Goal: Information Seeking & Learning: Learn about a topic

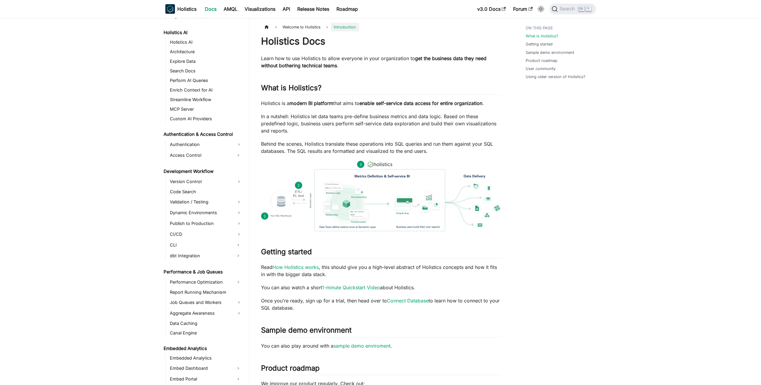
scroll to position [299, 0]
click at [187, 45] on link "Holistics AI" at bounding box center [206, 41] width 76 height 8
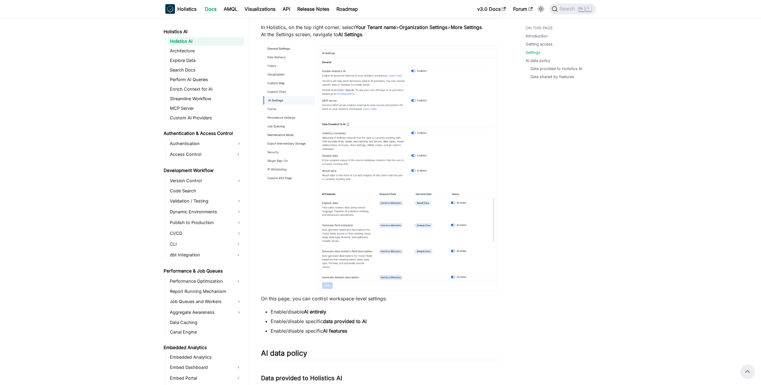
scroll to position [285, 0]
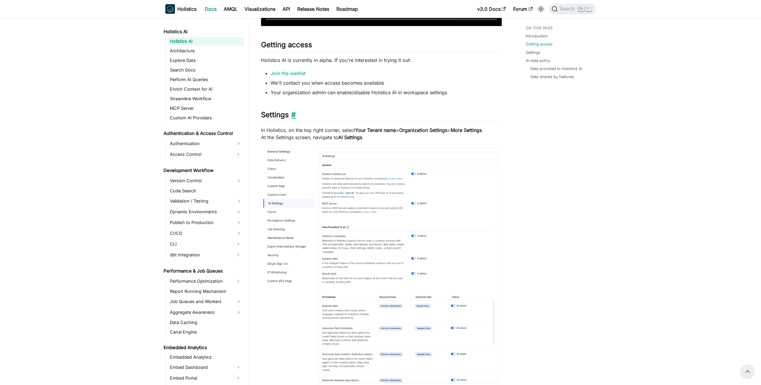
click at [294, 116] on link "​" at bounding box center [292, 114] width 7 height 9
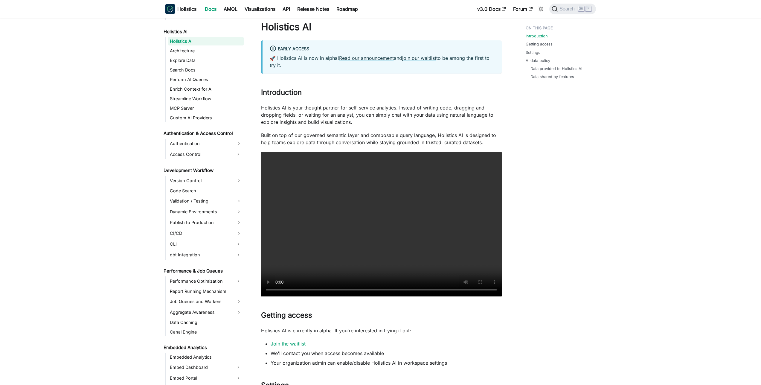
scroll to position [14, 0]
click at [372, 56] on link "Read our announcement" at bounding box center [366, 58] width 55 height 6
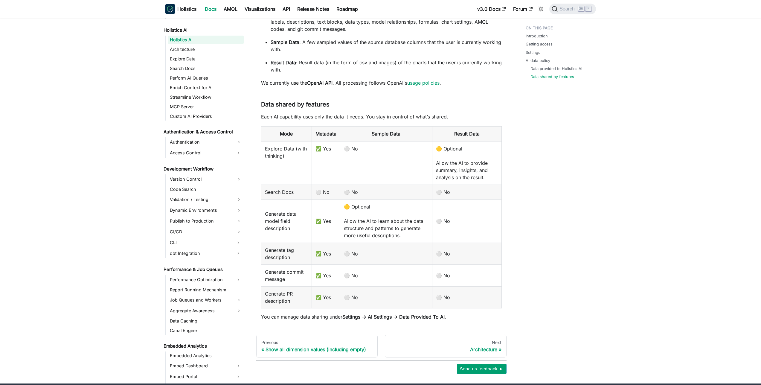
scroll to position [792, 0]
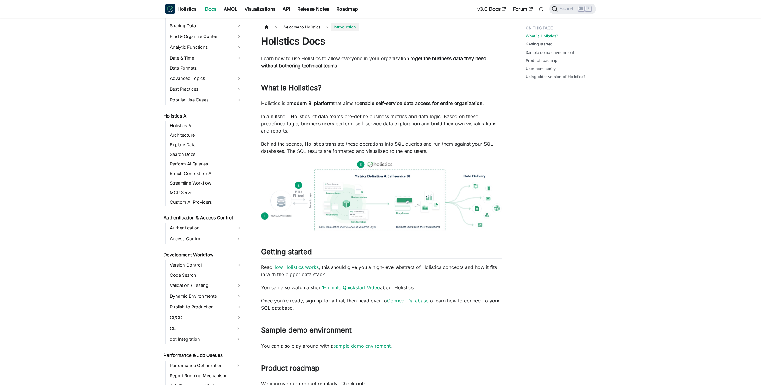
scroll to position [196, 0]
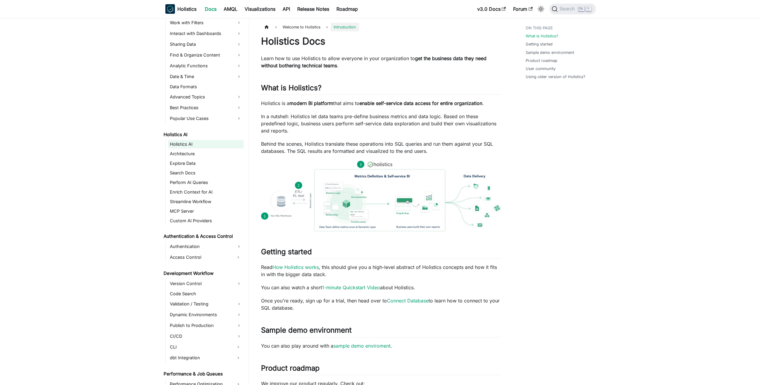
click at [177, 148] on link "Holistics AI" at bounding box center [206, 144] width 76 height 8
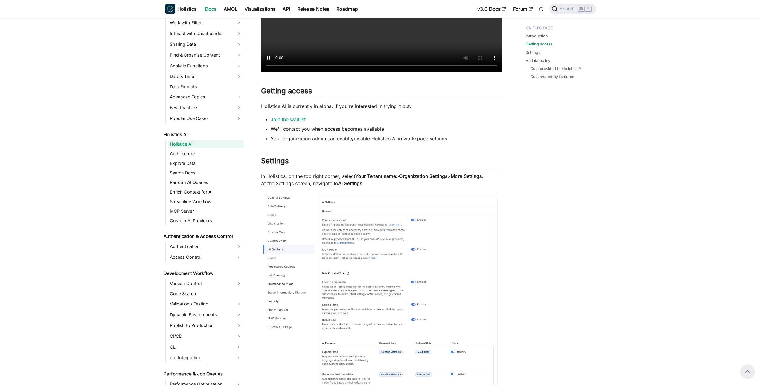
scroll to position [230, 0]
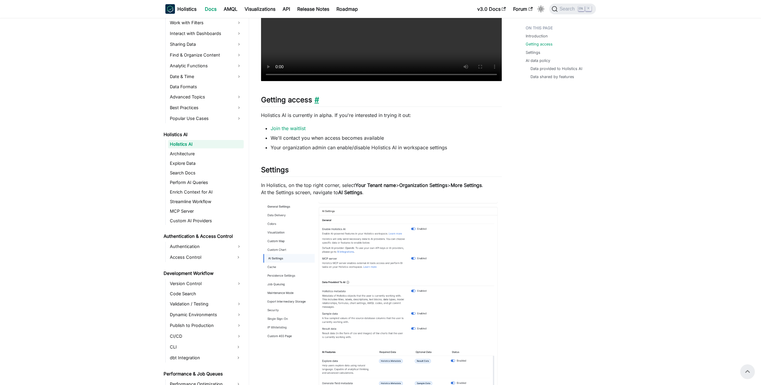
click at [319, 100] on link "​" at bounding box center [315, 99] width 7 height 9
